Goal: Use online tool/utility: Utilize a website feature to perform a specific function

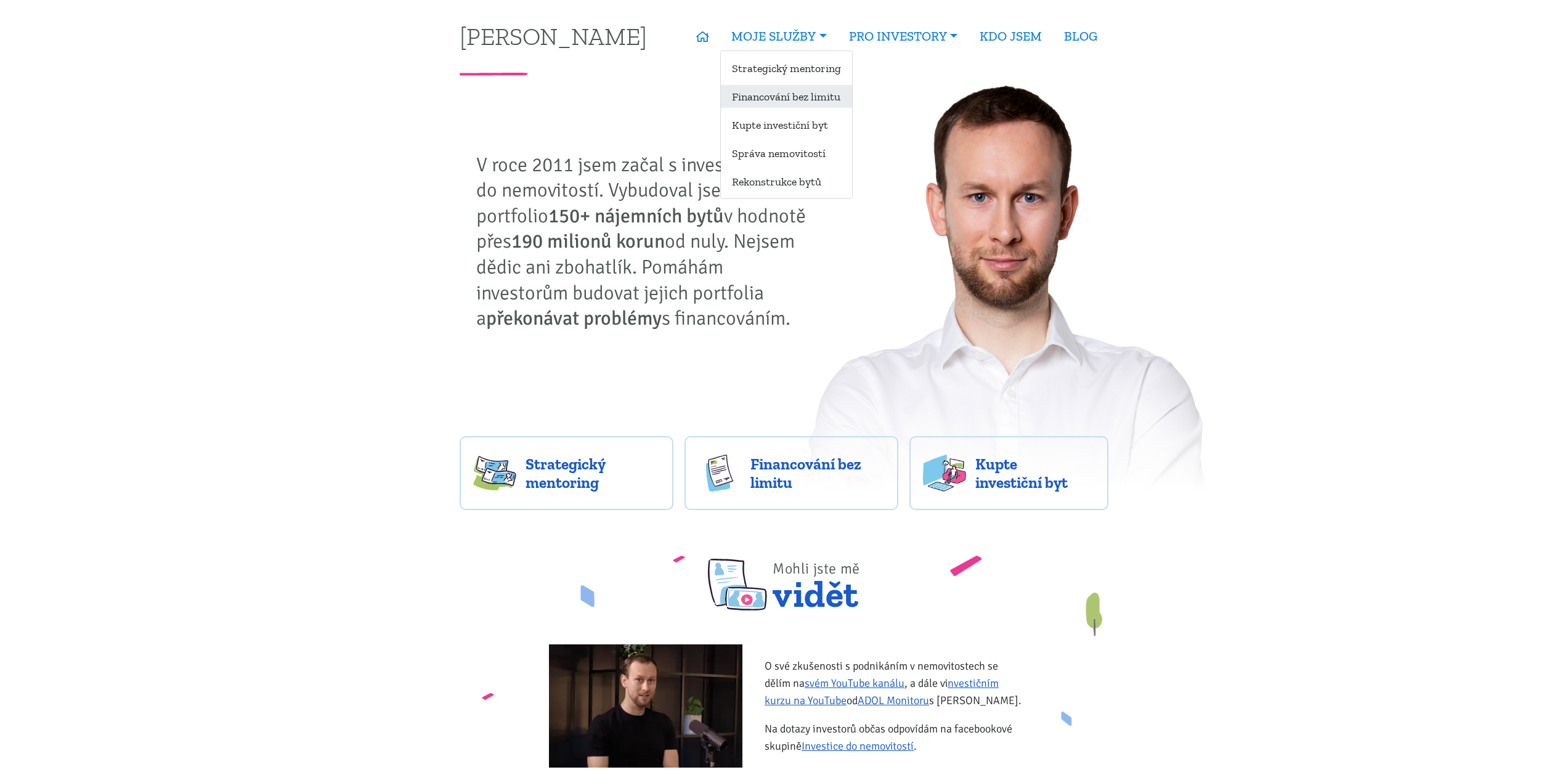
click at [820, 104] on link "Financování bez limitu" at bounding box center [787, 96] width 132 height 23
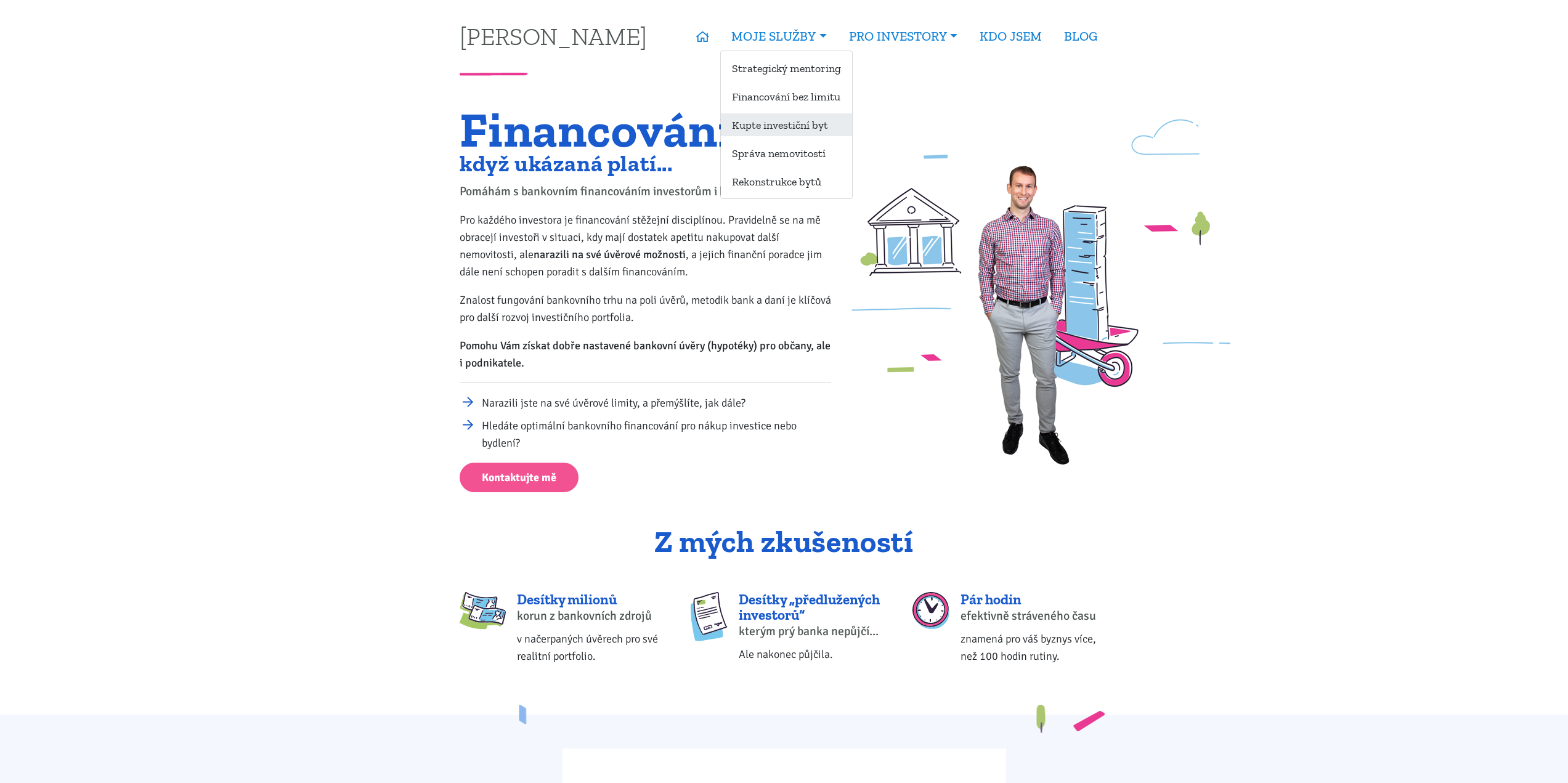
click at [813, 128] on link "Kupte investiční byt" at bounding box center [787, 125] width 132 height 23
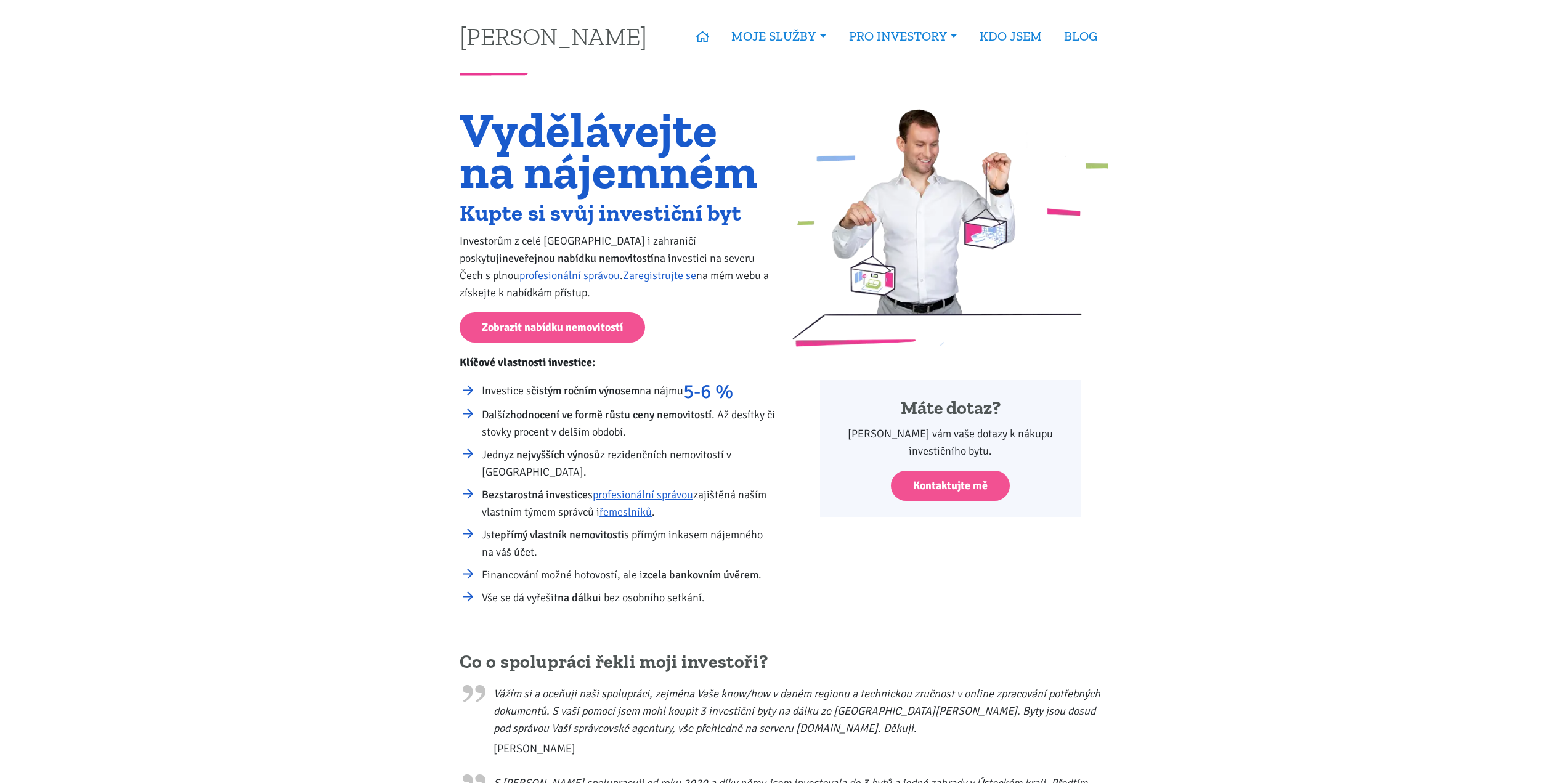
drag, startPoint x: 475, startPoint y: 417, endPoint x: 427, endPoint y: 109, distance: 311.7
drag, startPoint x: 507, startPoint y: 285, endPoint x: 624, endPoint y: 441, distance: 195.0
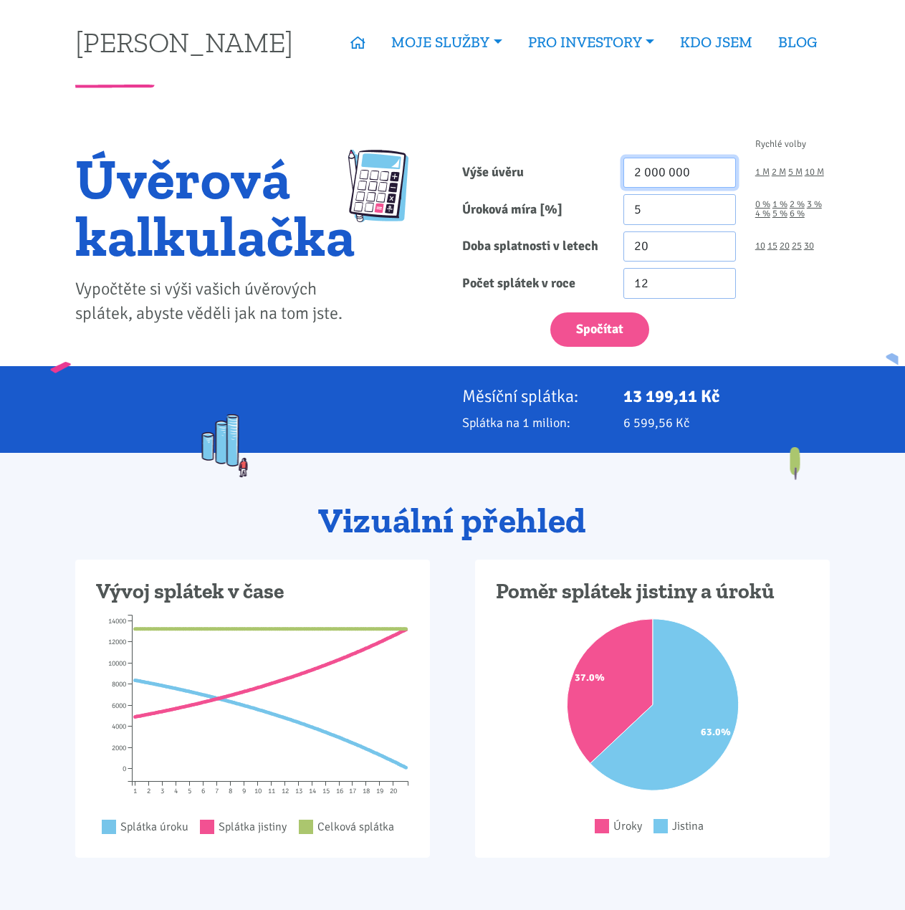
drag, startPoint x: 642, startPoint y: 170, endPoint x: 619, endPoint y: 166, distance: 22.5
click at [619, 166] on div "2 000 000" at bounding box center [680, 173] width 132 height 31
type input "60 000 000"
click at [695, 213] on input "5" at bounding box center [680, 209] width 113 height 31
click at [694, 213] on input "5" at bounding box center [680, 209] width 113 height 31
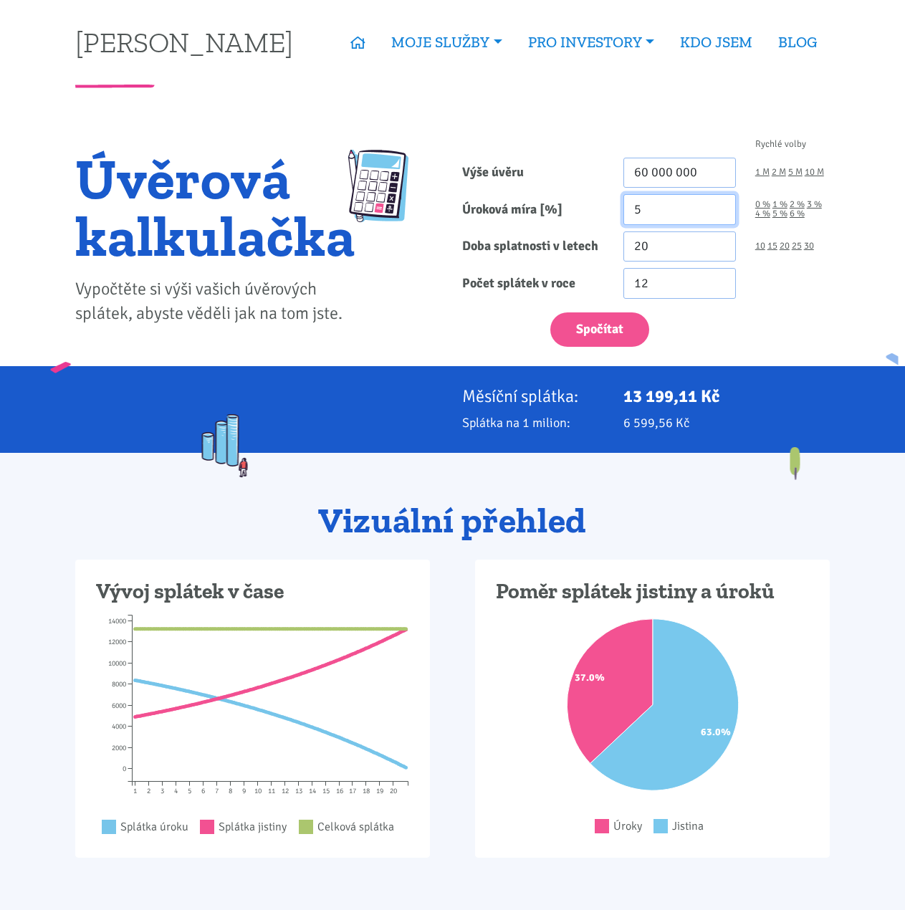
click at [694, 213] on input "5" at bounding box center [680, 209] width 113 height 31
type input "4.39"
click at [685, 249] on input "20" at bounding box center [680, 247] width 113 height 31
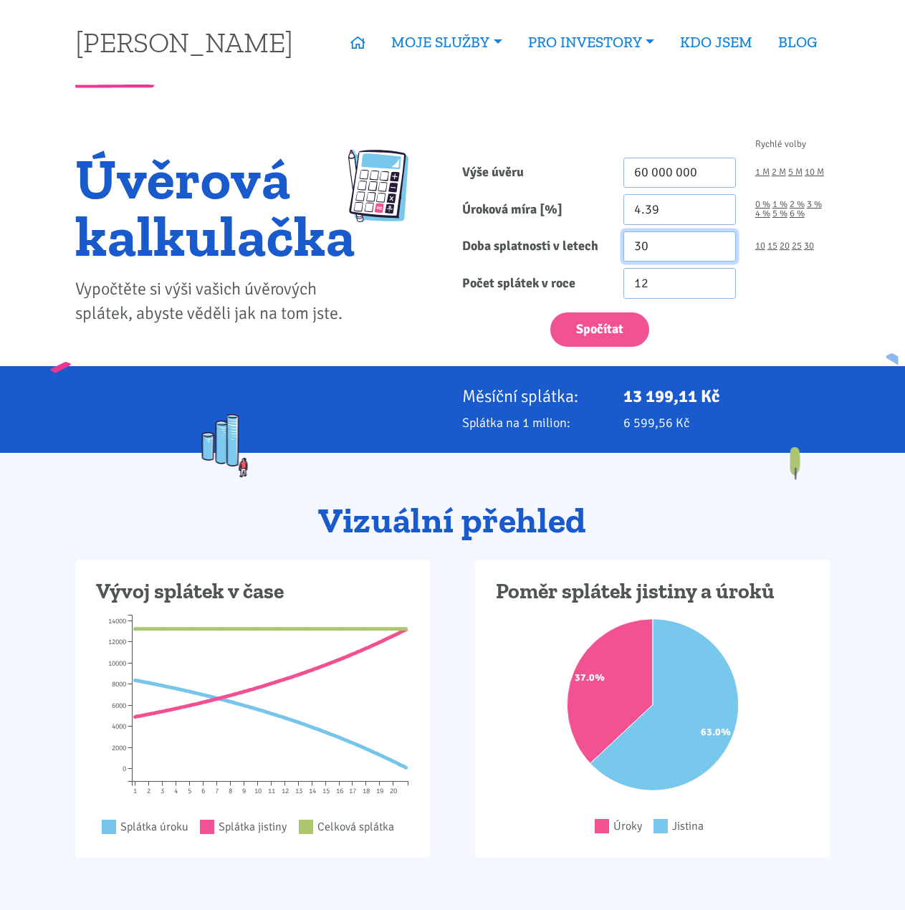
type input "30"
click at [550, 313] on button "Spočítat" at bounding box center [599, 330] width 99 height 35
type input "60000000"
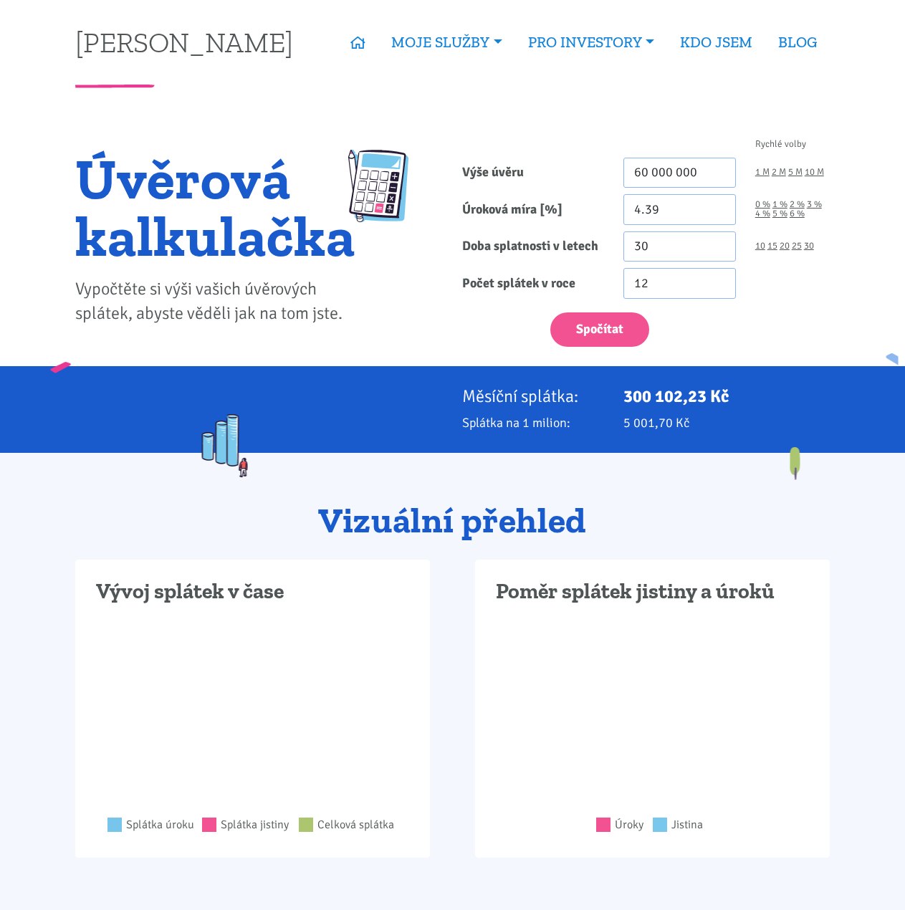
drag, startPoint x: 626, startPoint y: 390, endPoint x: 684, endPoint y: 399, distance: 58.1
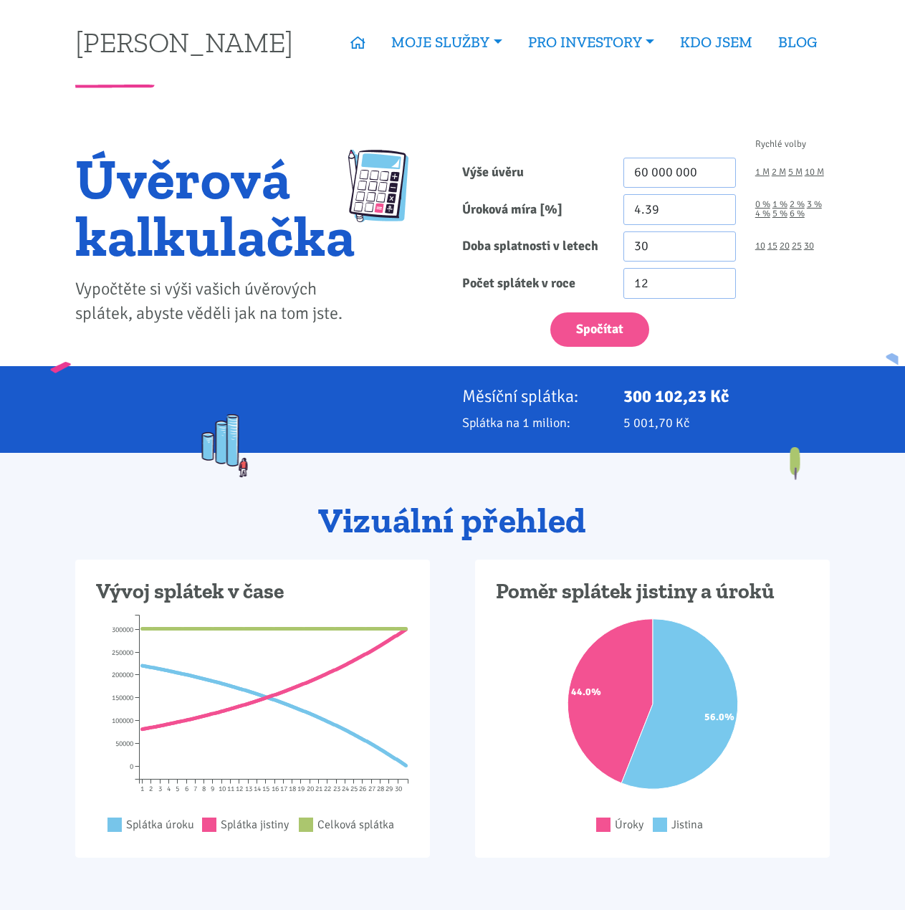
click at [684, 399] on p "300 102,23 Kč" at bounding box center [727, 396] width 206 height 20
copy p "300 102"
click at [391, 283] on div at bounding box center [396, 244] width 60 height 189
drag, startPoint x: 390, startPoint y: 414, endPoint x: 383, endPoint y: 427, distance: 15.1
